Goal: Task Accomplishment & Management: Complete application form

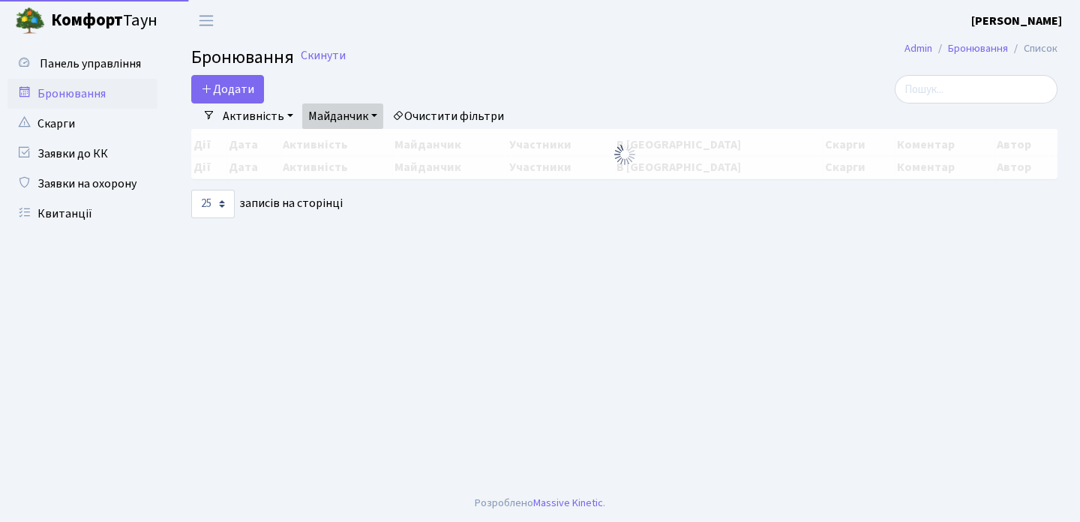
select select "25"
click at [251, 84] on button "Додати" at bounding box center [227, 89] width 73 height 29
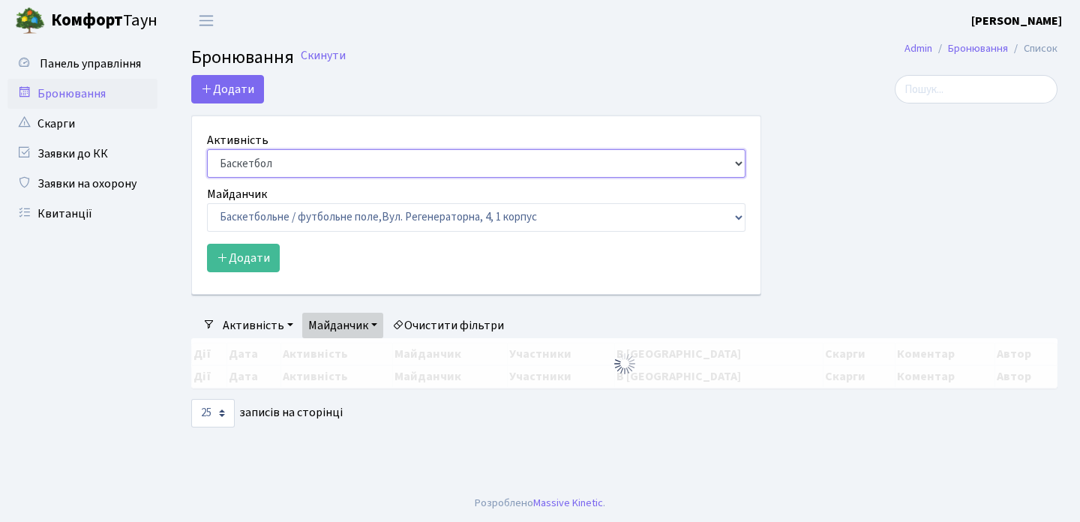
click at [257, 162] on select "Баскетбол Волейбол Йога Катання на роликах Настільний теніс Теніс Футбол Фітнес" at bounding box center [476, 163] width 539 height 29
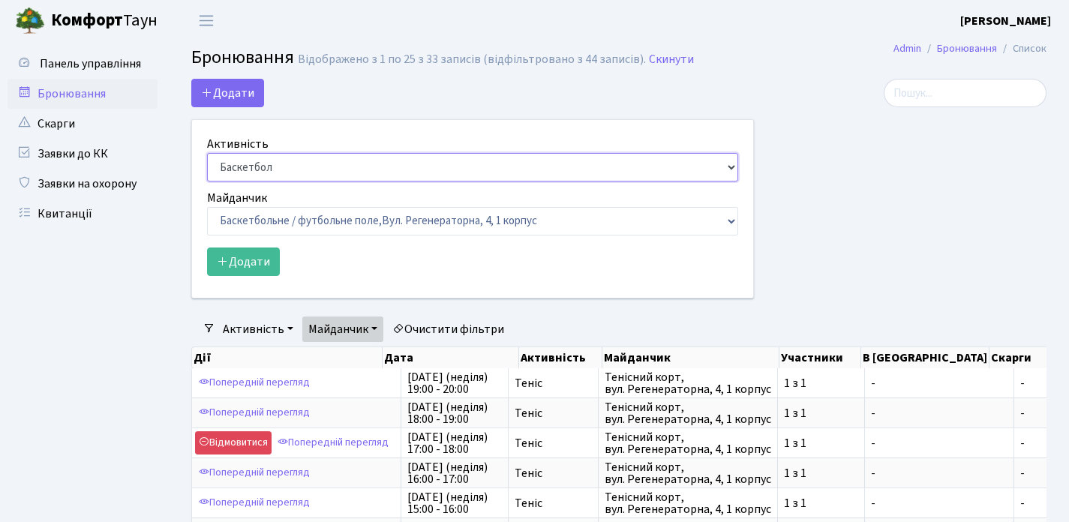
select select "1"
click at [207, 153] on select "Баскетбол Волейбол Йога Катання на роликах Настільний теніс Теніс Футбол Фітнес" at bounding box center [472, 167] width 531 height 29
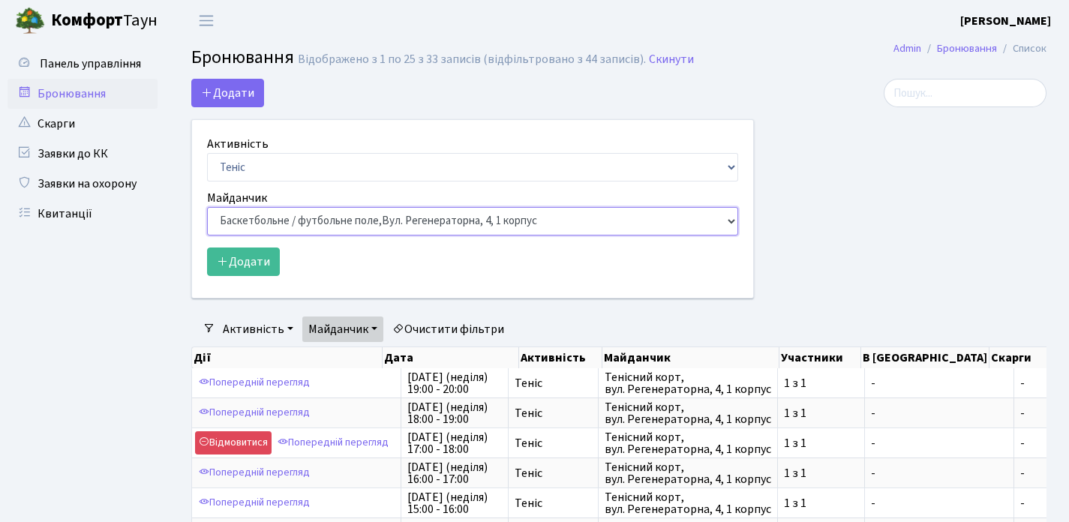
click at [321, 221] on select "Баскетбольне / футбольне поле, Вул. Регенераторна, 4, 1 корпус Баскетбольне пол…" at bounding box center [472, 221] width 531 height 29
select select "1"
click at [207, 207] on select "Баскетбольне / футбольне поле, Вул. Регенераторна, 4, 1 корпус Баскетбольне пол…" at bounding box center [472, 221] width 531 height 29
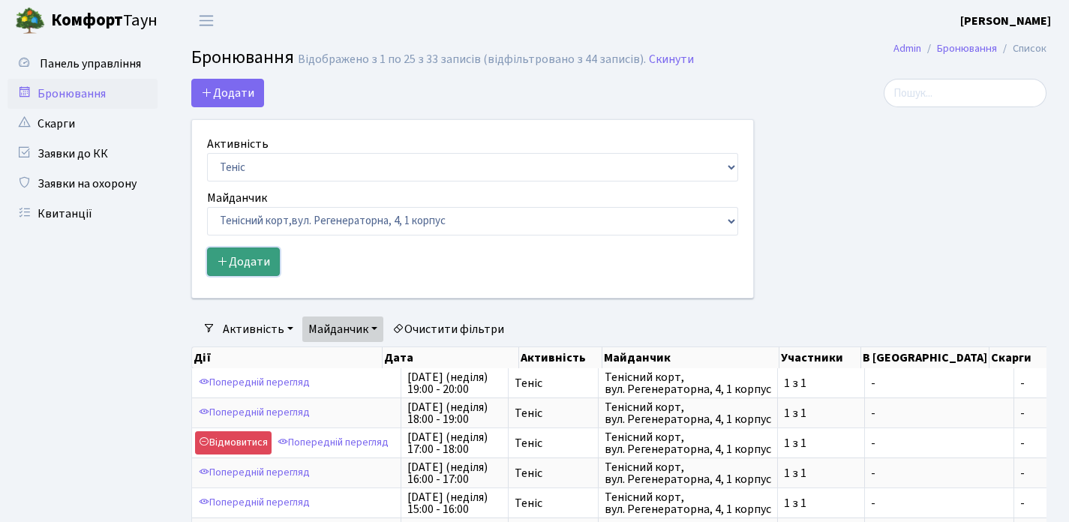
click at [242, 271] on button "Додати" at bounding box center [243, 262] width 73 height 29
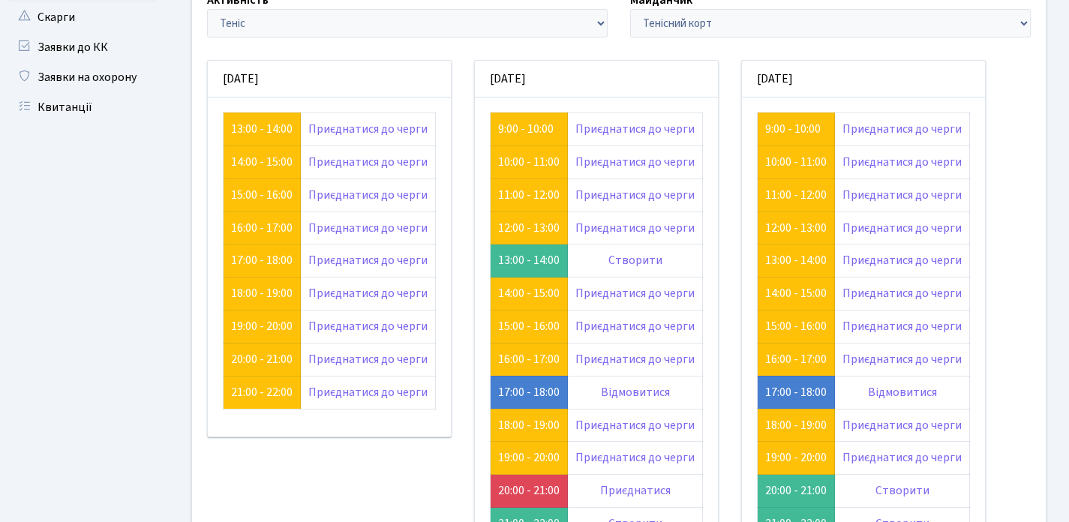
scroll to position [85, 0]
